Goal: Task Accomplishment & Management: Use online tool/utility

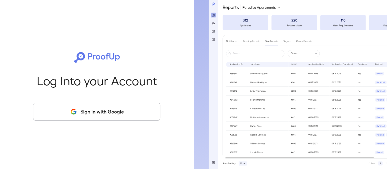
click at [117, 113] on button "Sign in with Google" at bounding box center [96, 111] width 127 height 18
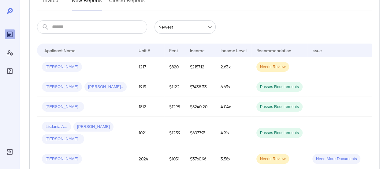
scroll to position [92, 0]
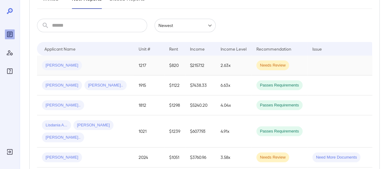
click at [134, 70] on td "1217" at bounding box center [149, 65] width 31 height 20
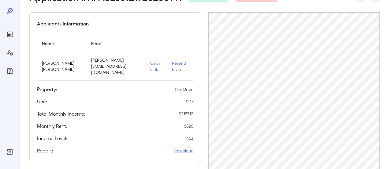
scroll to position [31, 0]
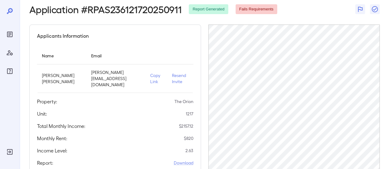
click at [151, 78] on p "Copy Link" at bounding box center [156, 78] width 12 height 12
